Goal: Obtain resource: Download file/media

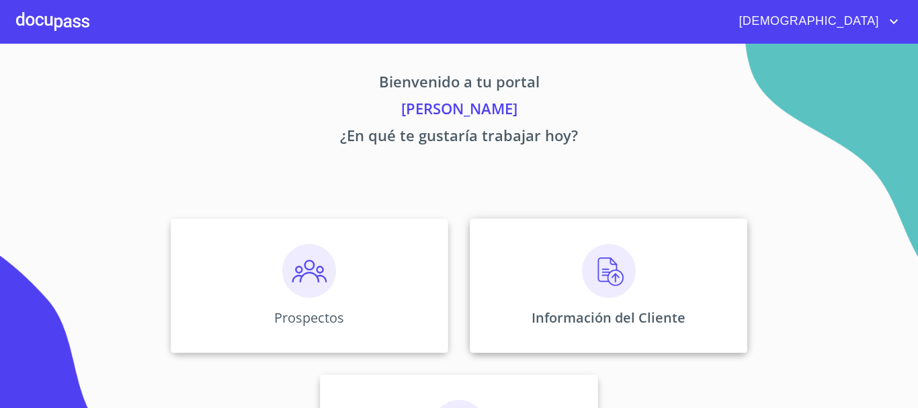
click at [598, 291] on img at bounding box center [609, 271] width 54 height 54
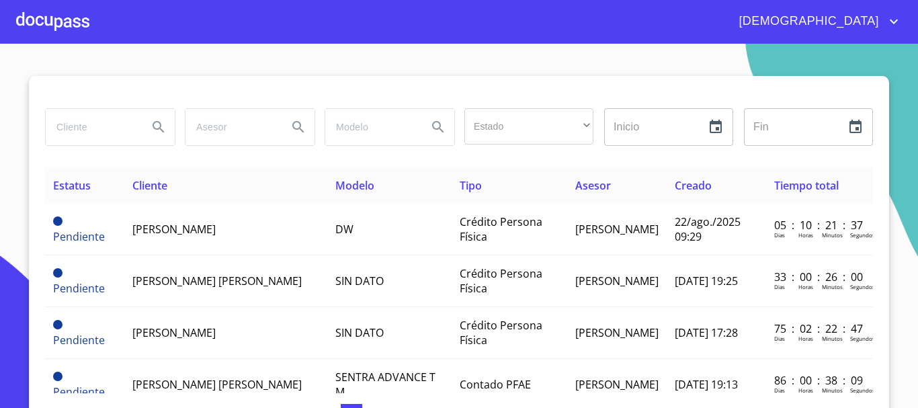
click at [72, 135] on input "search" at bounding box center [91, 127] width 91 height 36
type input "g"
type input "[PERSON_NAME]"
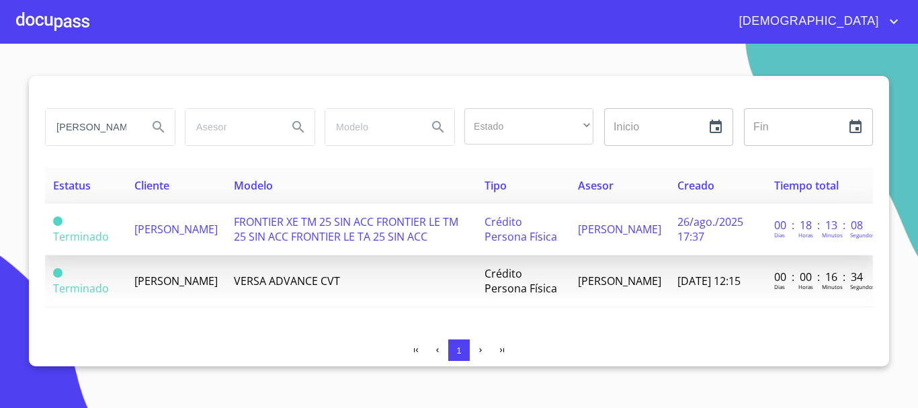
click at [428, 253] on td "FRONTIER XE TM 25 SIN ACC FRONTIER LE TM 25 SIN ACC FRONTIER LE TA 25 SIN ACC" at bounding box center [351, 230] width 250 height 52
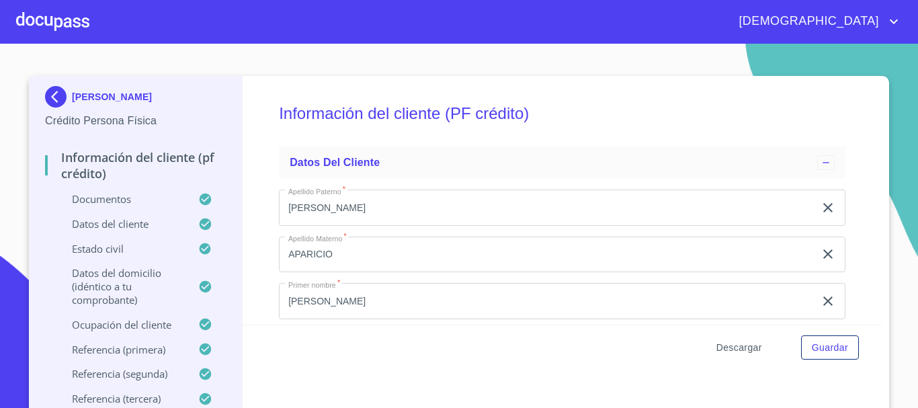
click at [750, 344] on span "Descargar" at bounding box center [740, 347] width 46 height 17
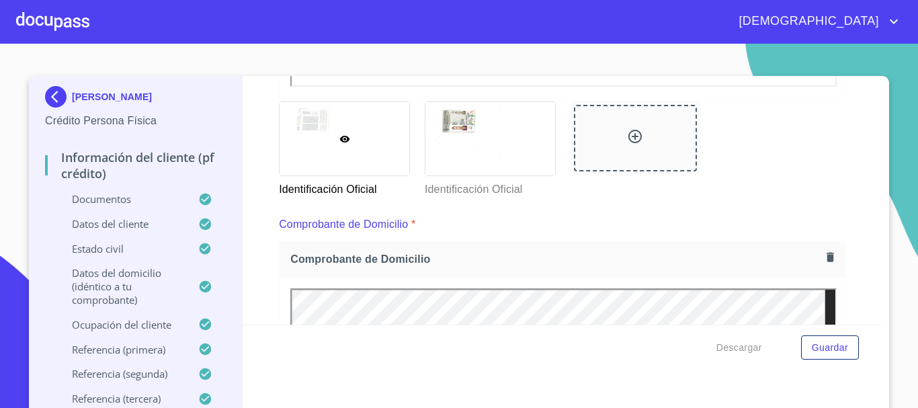
scroll to position [807, 0]
